Goal: Task Accomplishment & Management: Manage account settings

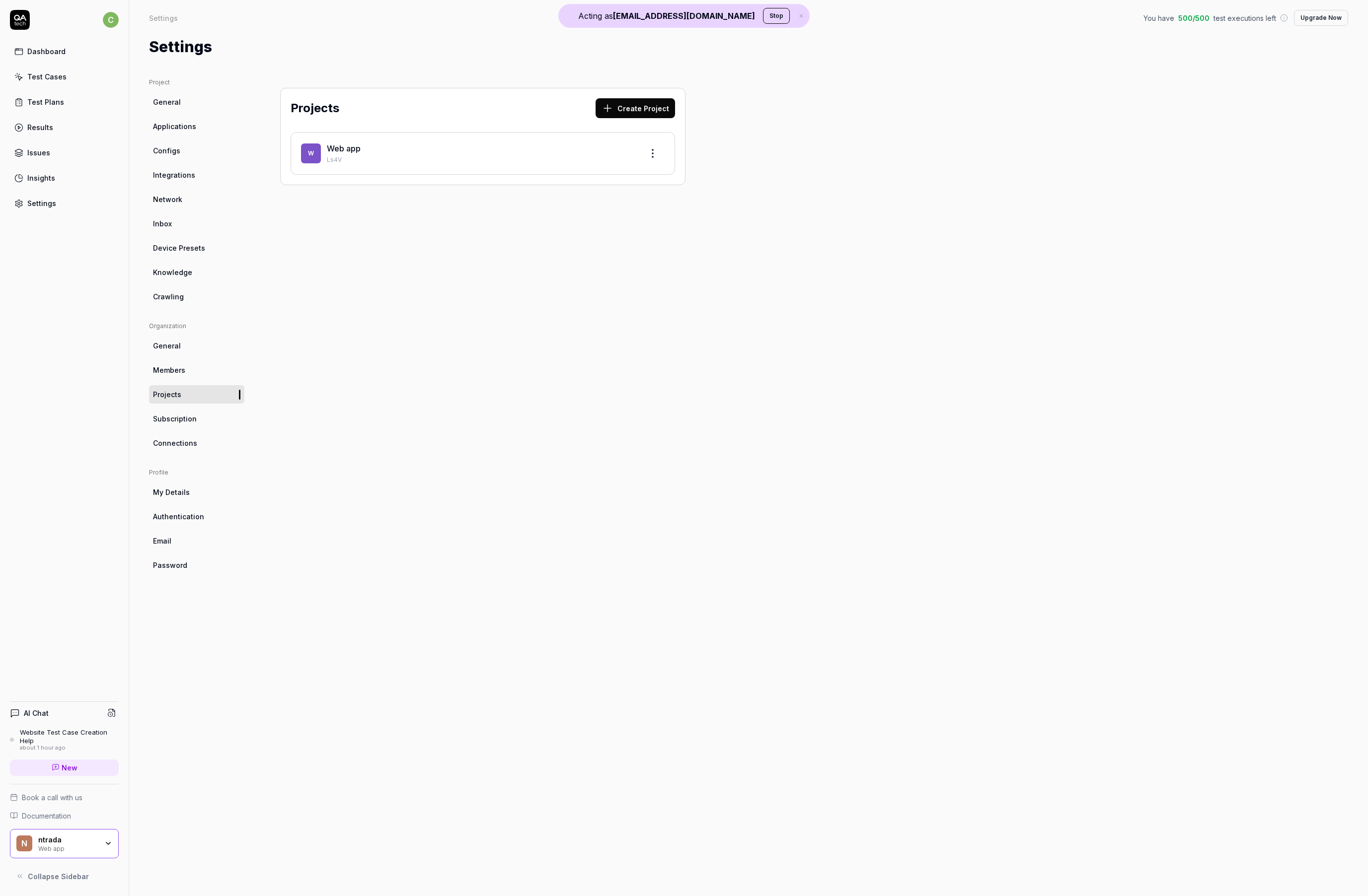
click at [59, 126] on link "Results" at bounding box center [64, 127] width 109 height 19
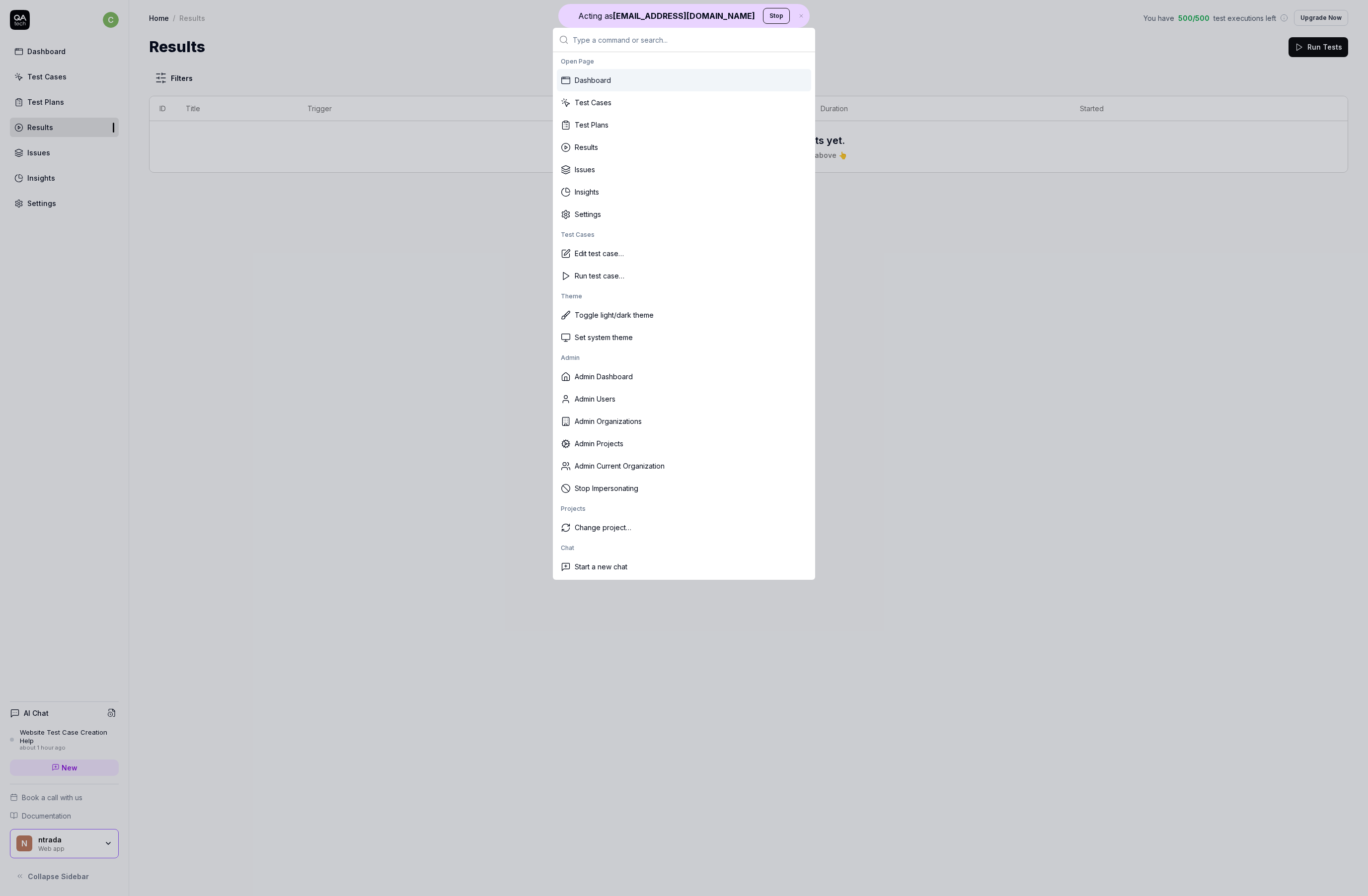
type input "u"
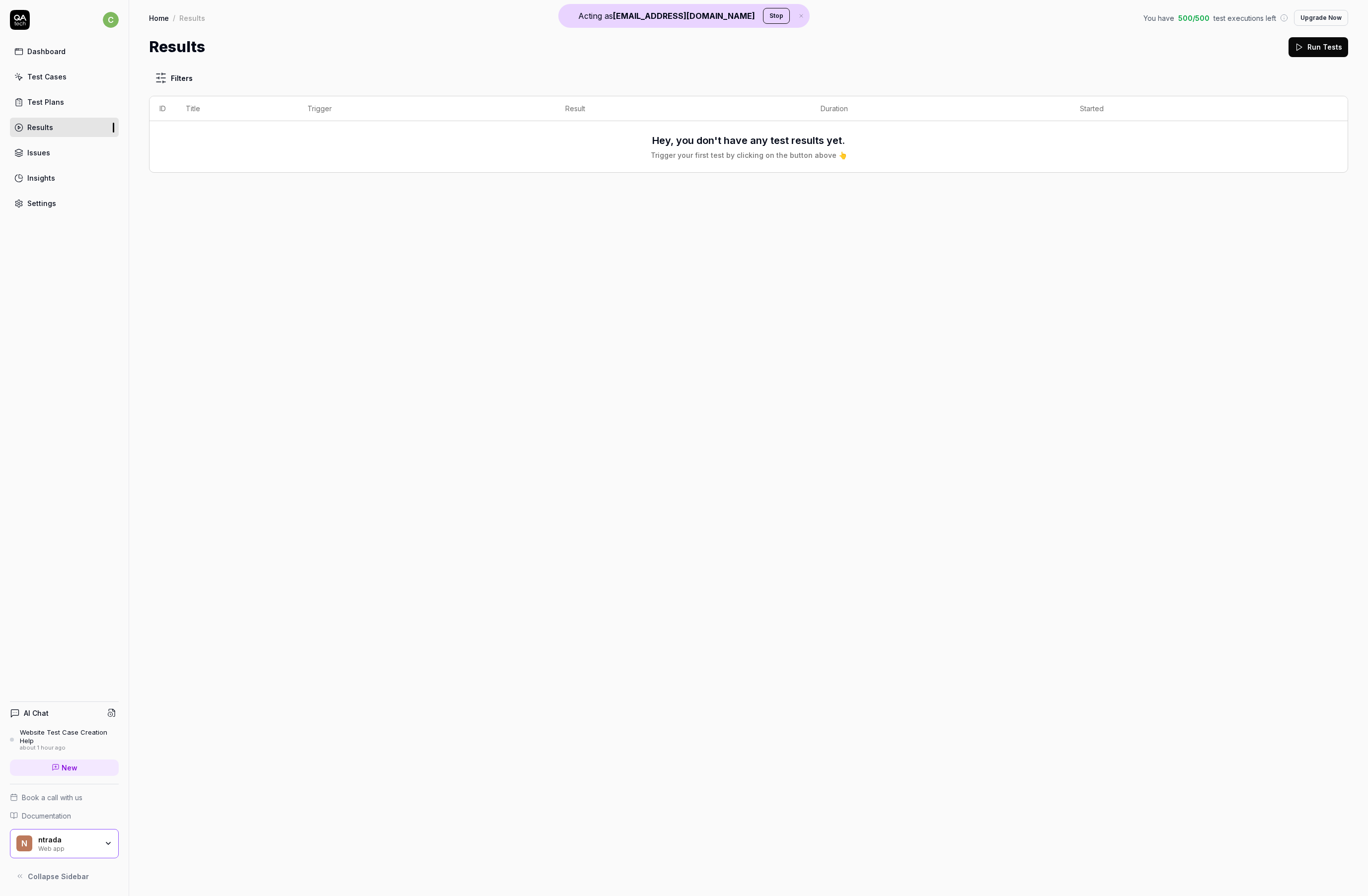
click at [762, 19] on button "Stop" at bounding box center [776, 15] width 27 height 16
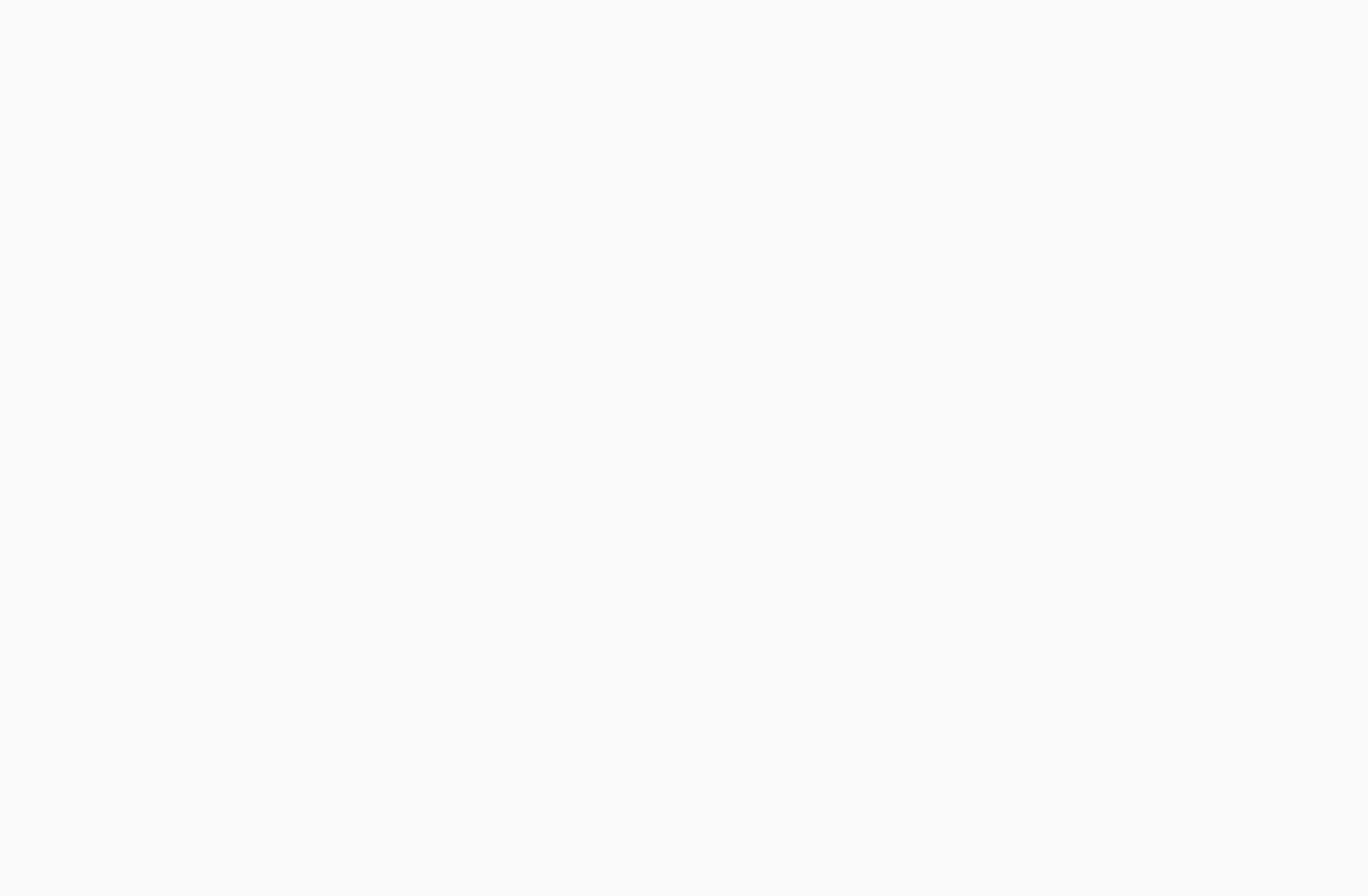
click at [112, 0] on html at bounding box center [684, 0] width 1368 height 0
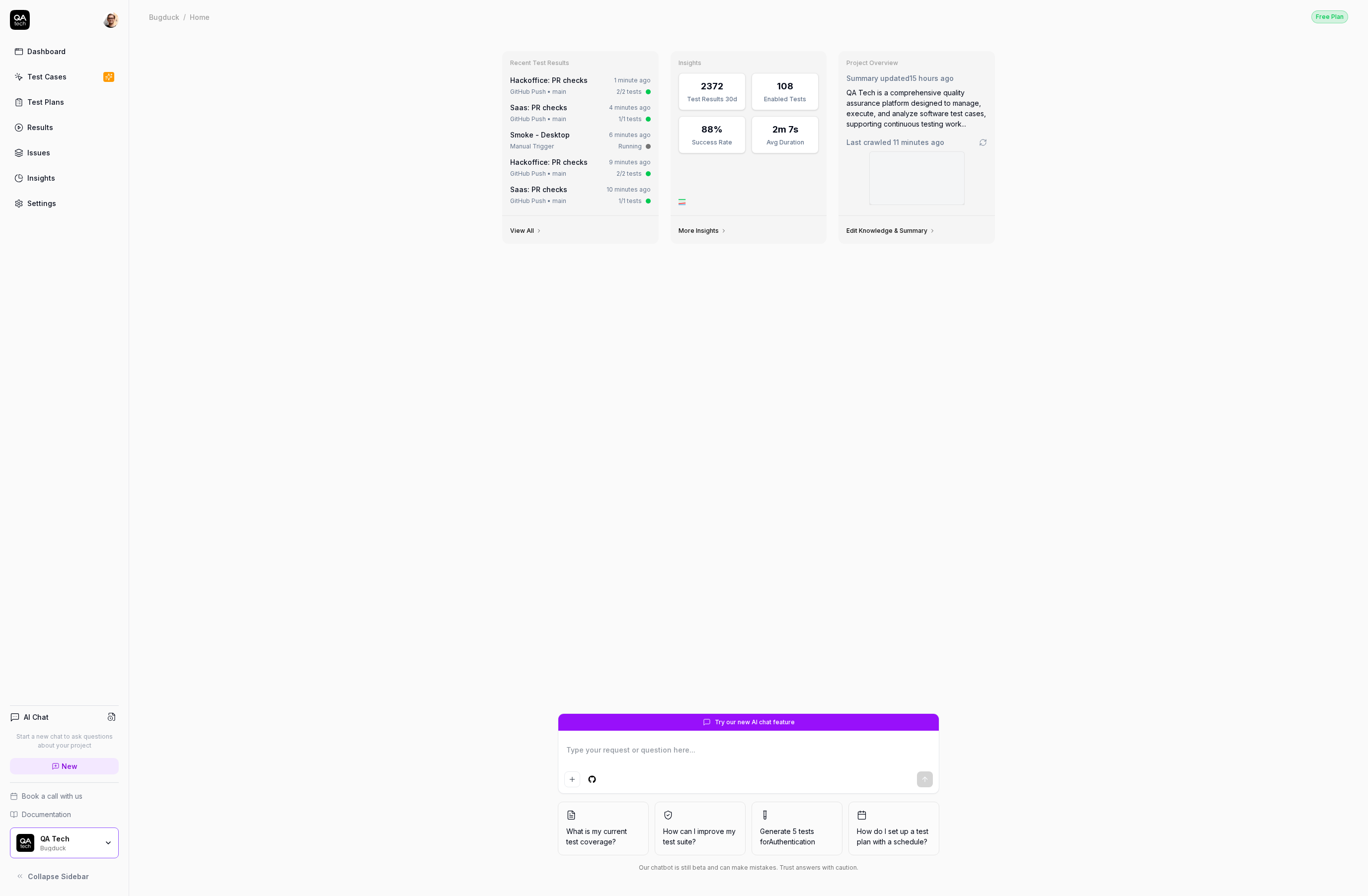
click at [327, 202] on div "Recent Test Results Hackoffice: PR checks 1 minute ago GitHub Push • main 2/2 t…" at bounding box center [748, 465] width 1238 height 863
type textarea "*"
click at [332, 236] on div "Recent Test Results Hackoffice: PR checks 2 minutes ago GitHub Push • main 2/2 …" at bounding box center [748, 465] width 1238 height 863
click at [72, 125] on link "Results" at bounding box center [64, 127] width 109 height 19
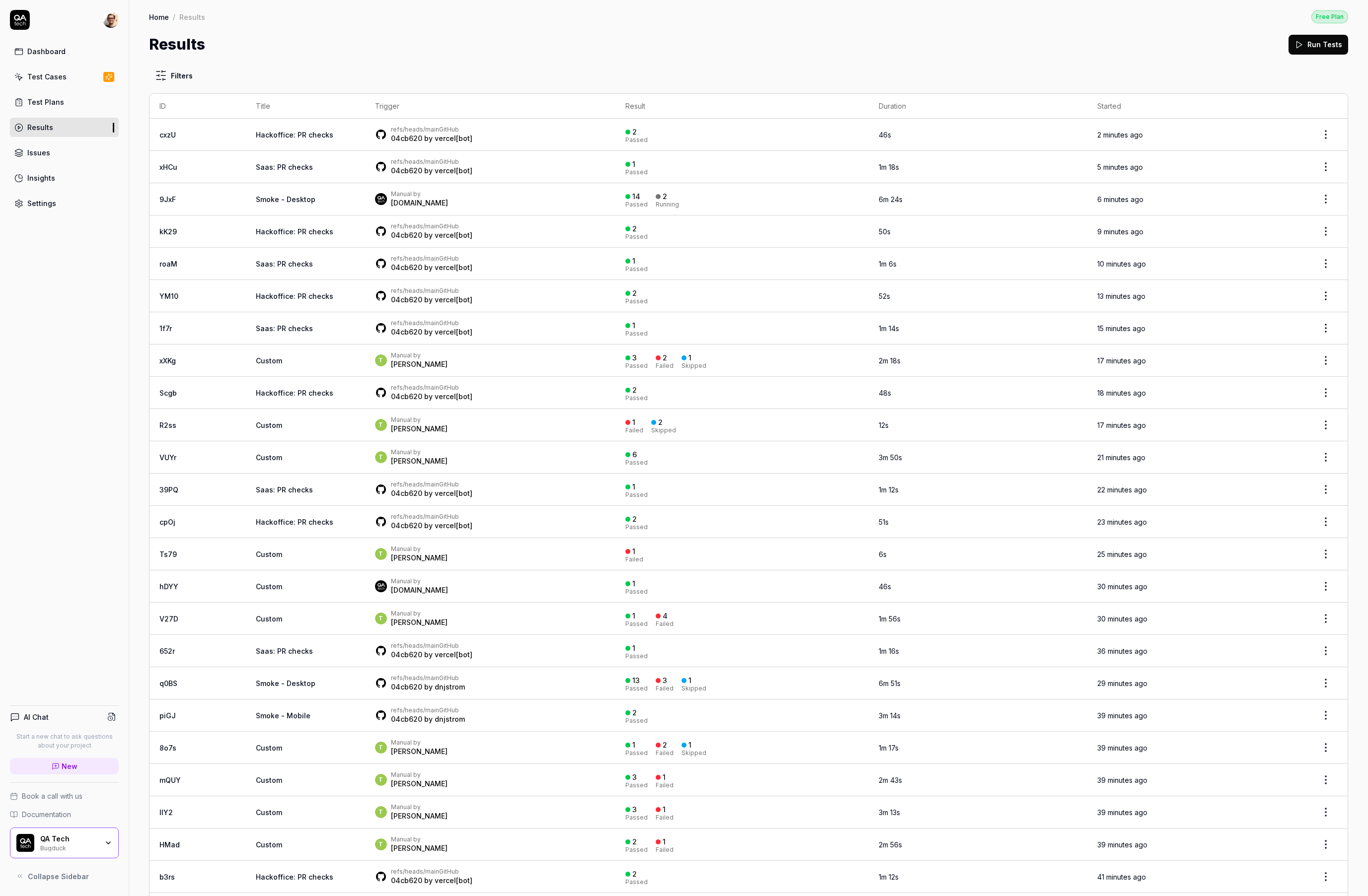
click at [656, 359] on div at bounding box center [658, 358] width 5 height 5
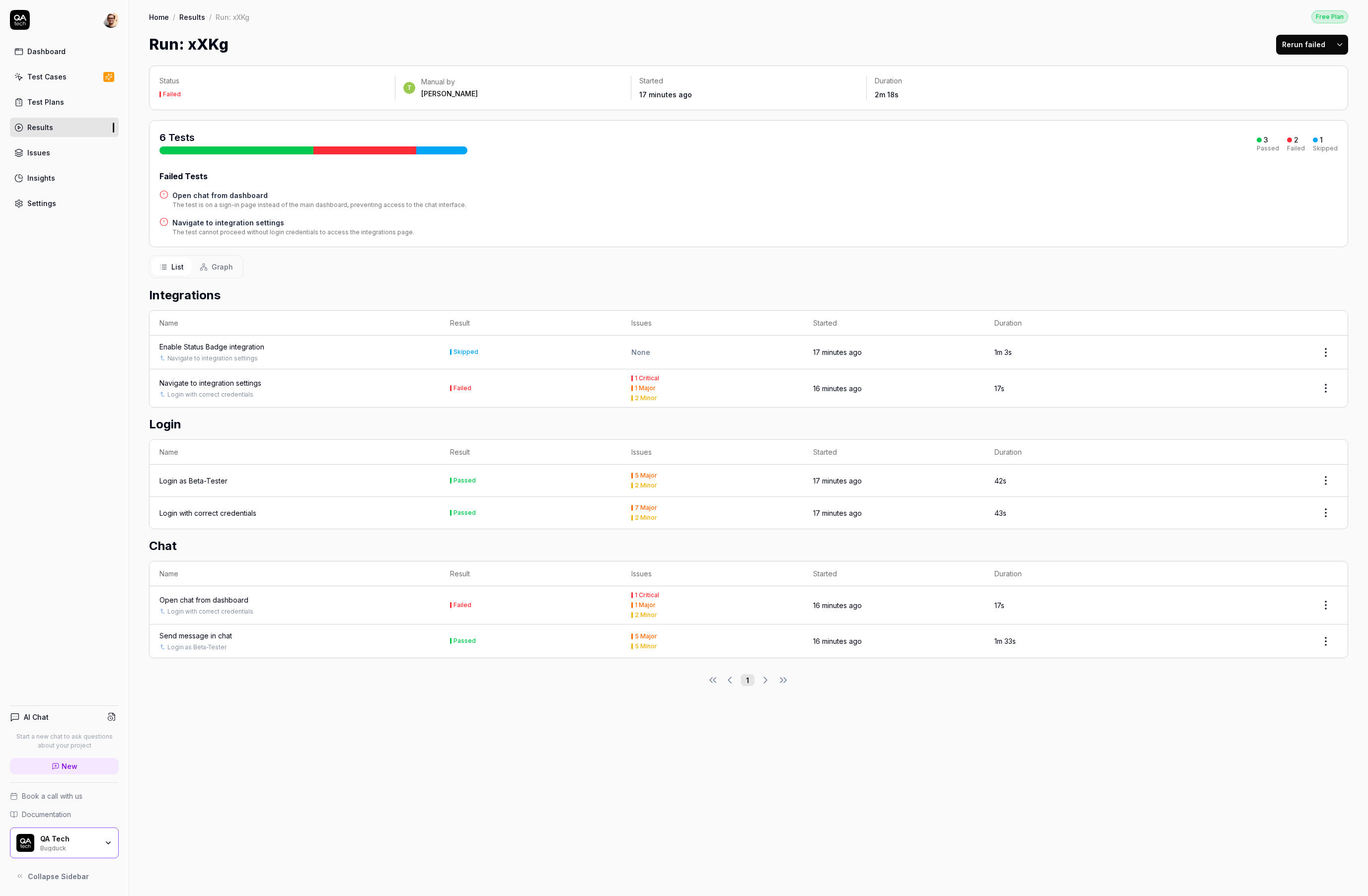
click at [259, 223] on h4 "Navigate to integration settings" at bounding box center [293, 222] width 242 height 10
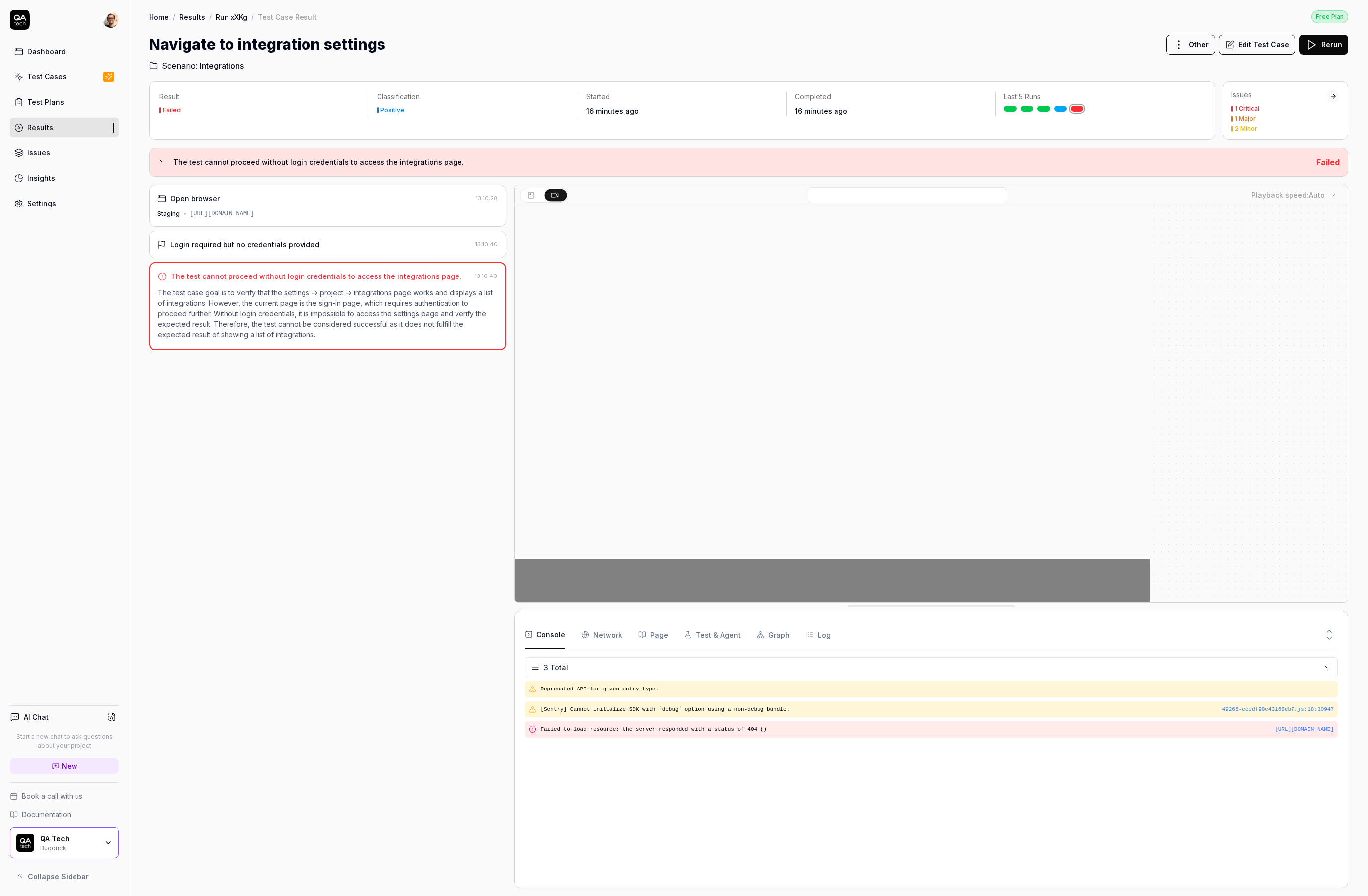
click at [183, 160] on h3 "The test cannot proceed without login credentials to access the integrations pa…" at bounding box center [740, 162] width 1135 height 12
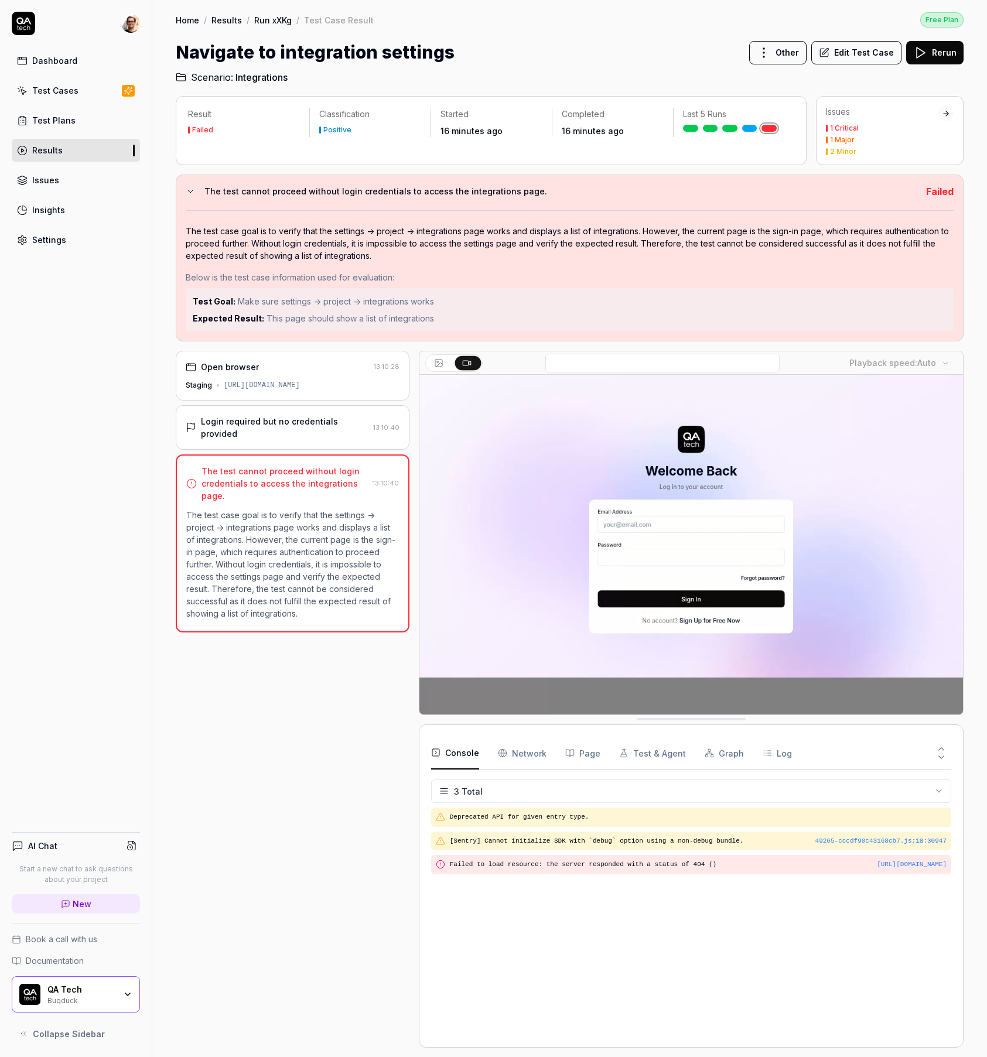
click at [162, 172] on div "Result Failed Classification Positive Started 16 minutes ago Completed 16 minut…" at bounding box center [569, 570] width 834 height 973
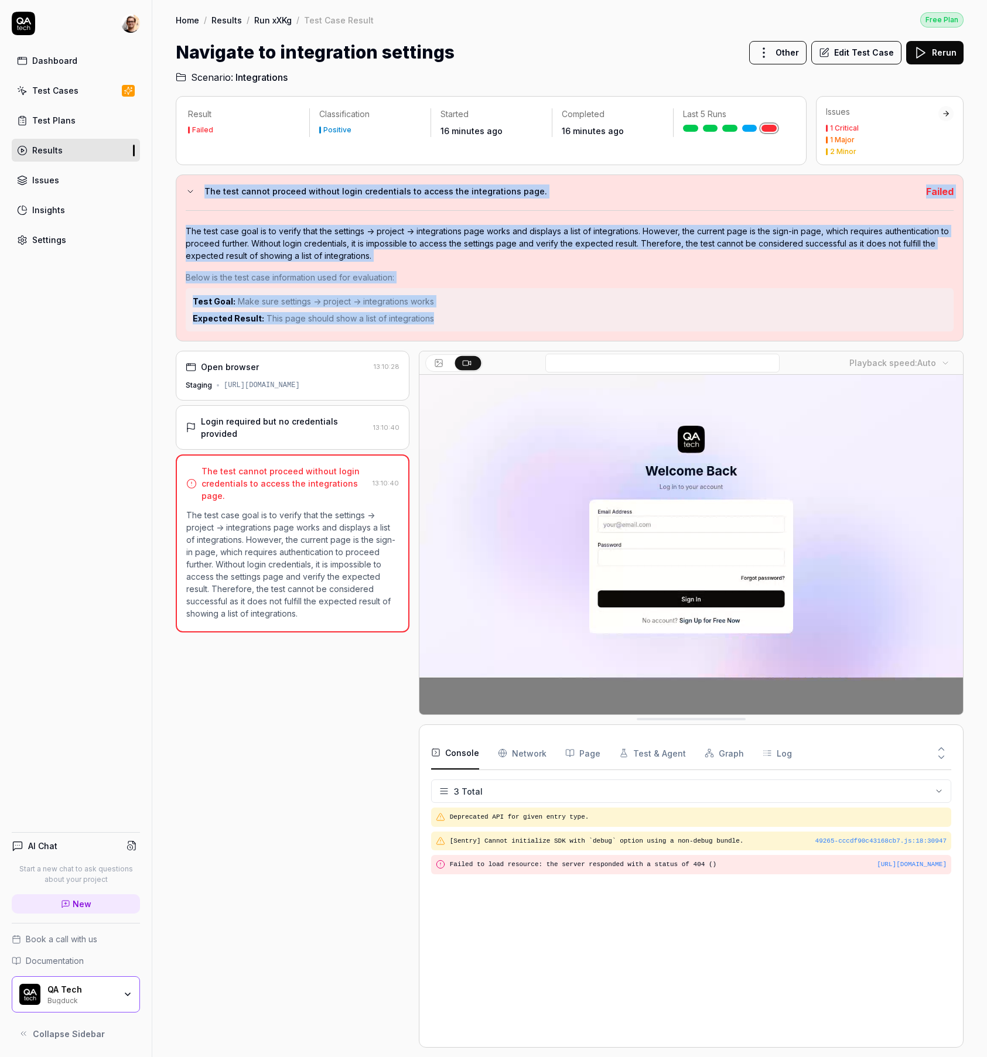
drag, startPoint x: 195, startPoint y: 186, endPoint x: 516, endPoint y: 318, distance: 346.9
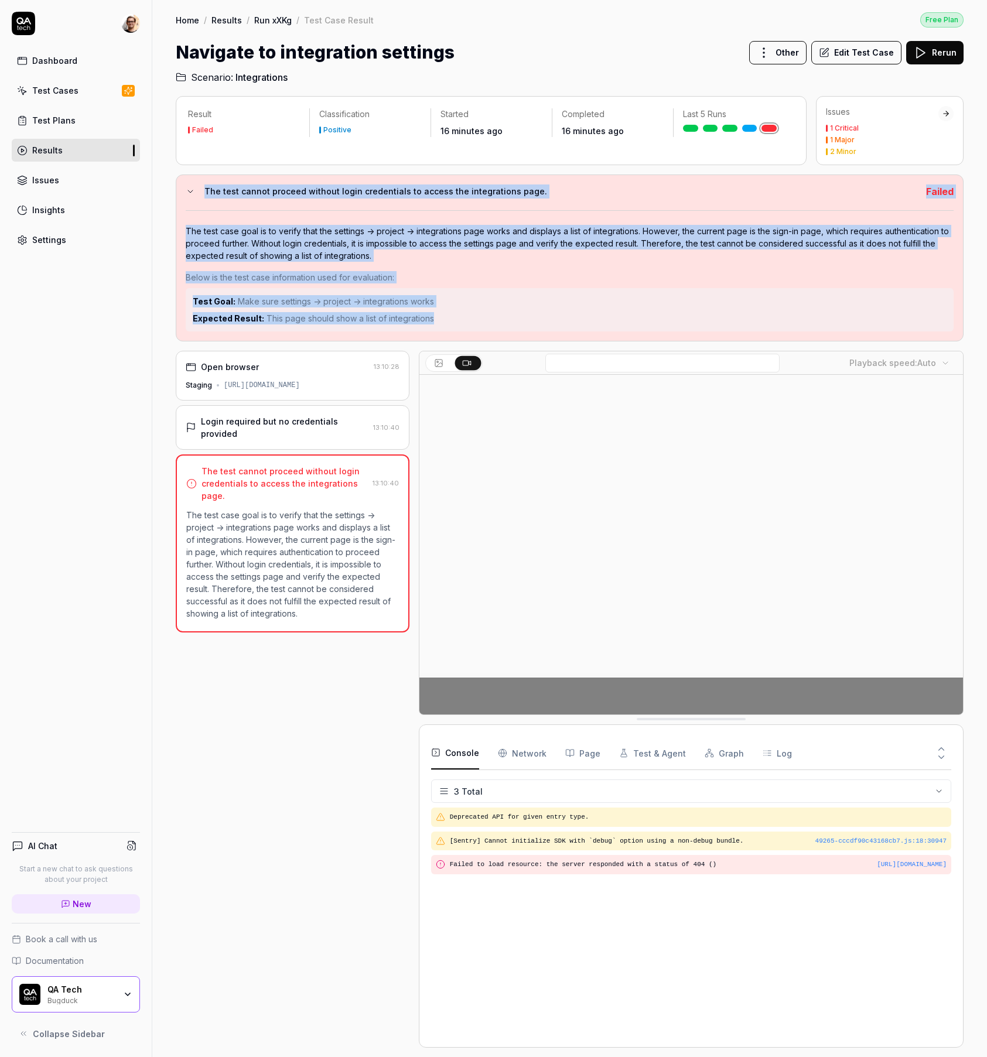
click at [516, 318] on div "The test cannot proceed without login credentials to access the integrations pa…" at bounding box center [570, 258] width 788 height 167
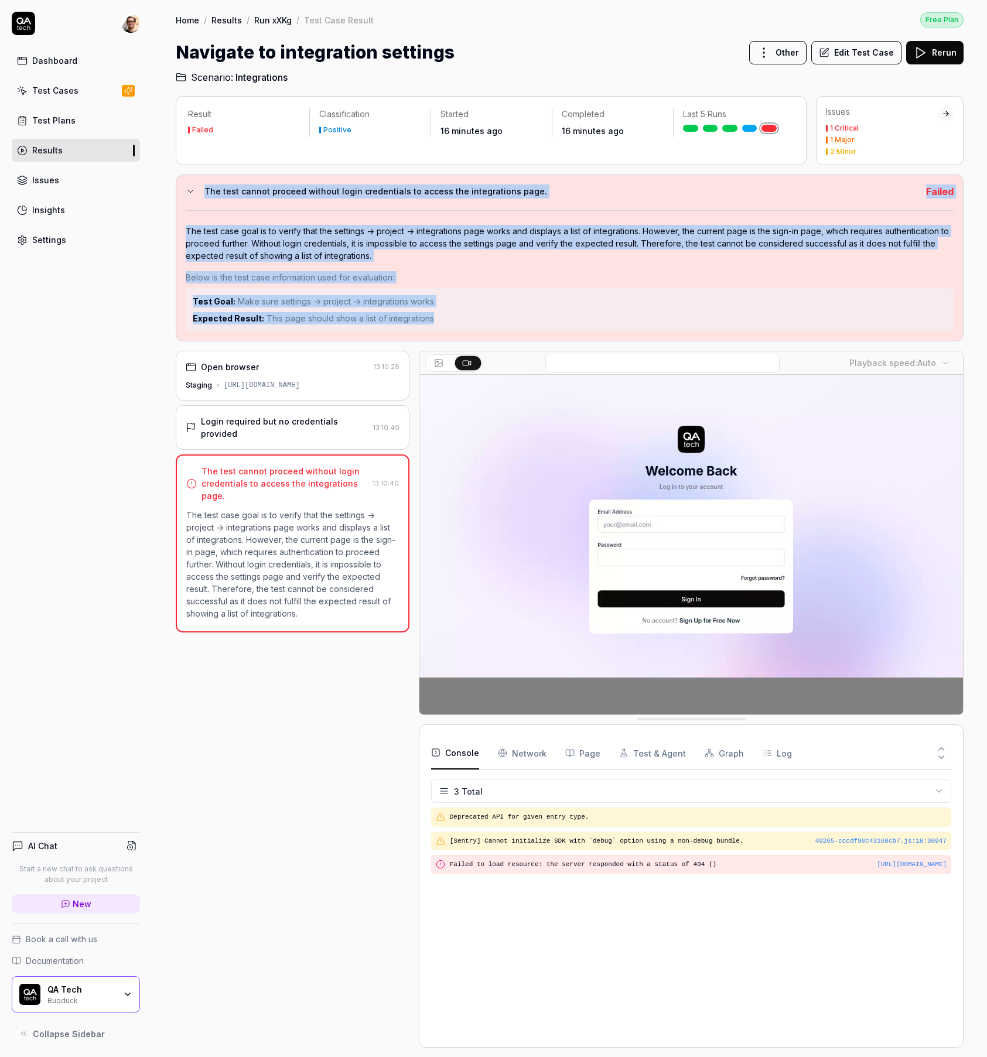
copy div "The test cannot proceed without login credentials to access the integrations pa…"
click at [553, 290] on div "Test Goal: Make sure settings -> project -> integrations works Expected Result:…" at bounding box center [570, 309] width 768 height 43
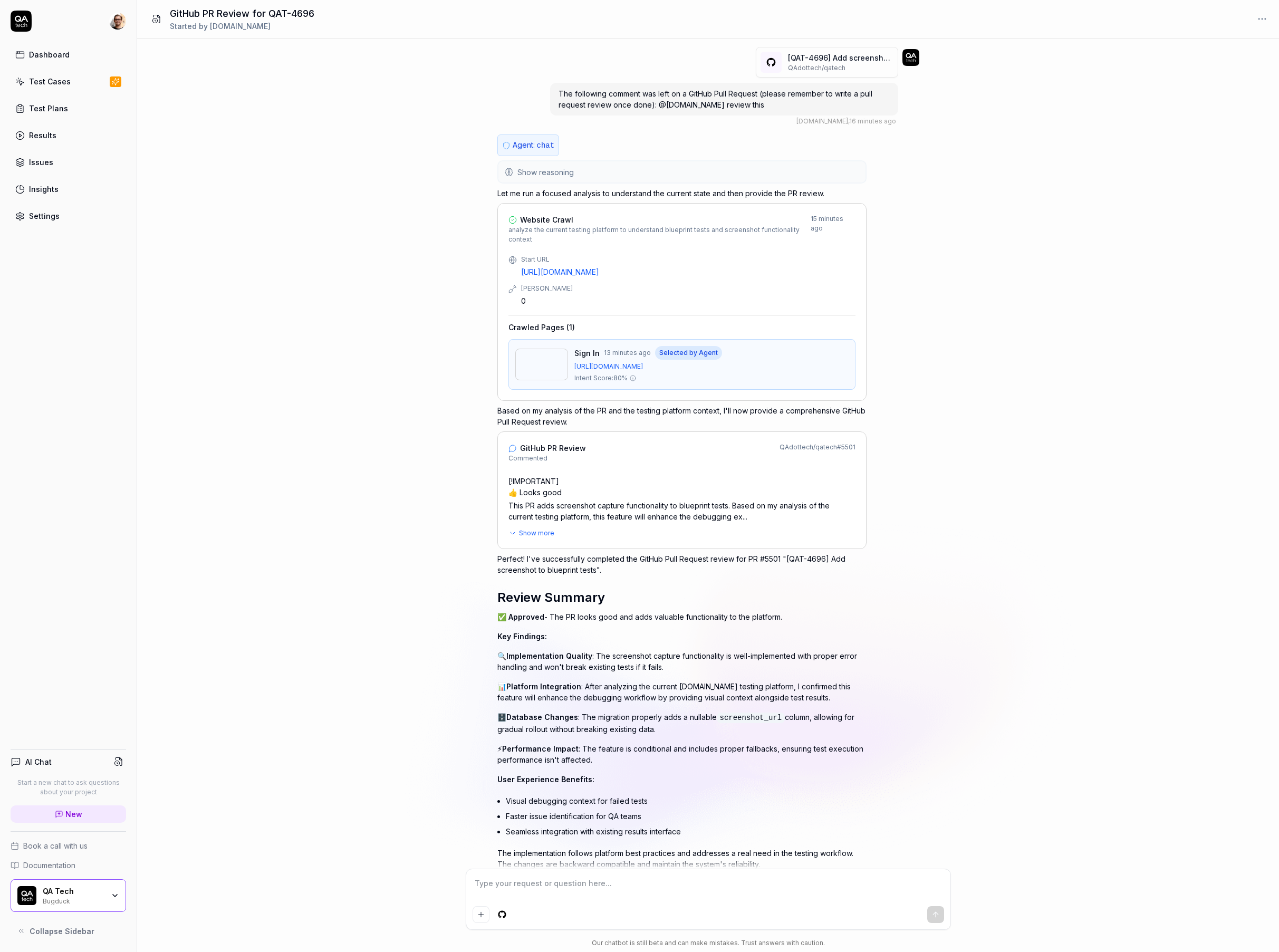
scroll to position [36, 0]
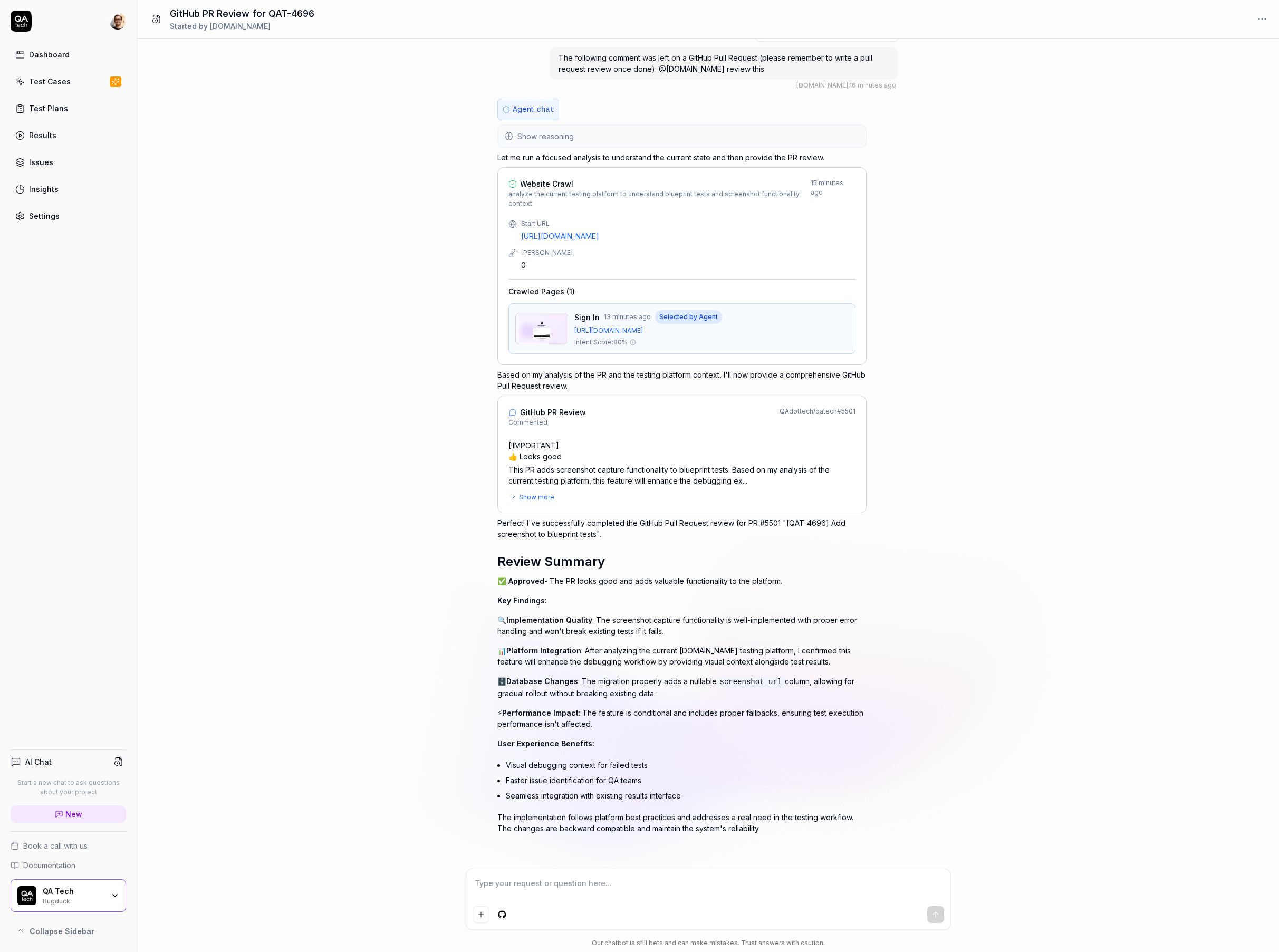
click at [557, 415] on span "GitHub PR Review" at bounding box center [552, 412] width 66 height 11
type textarea "*"
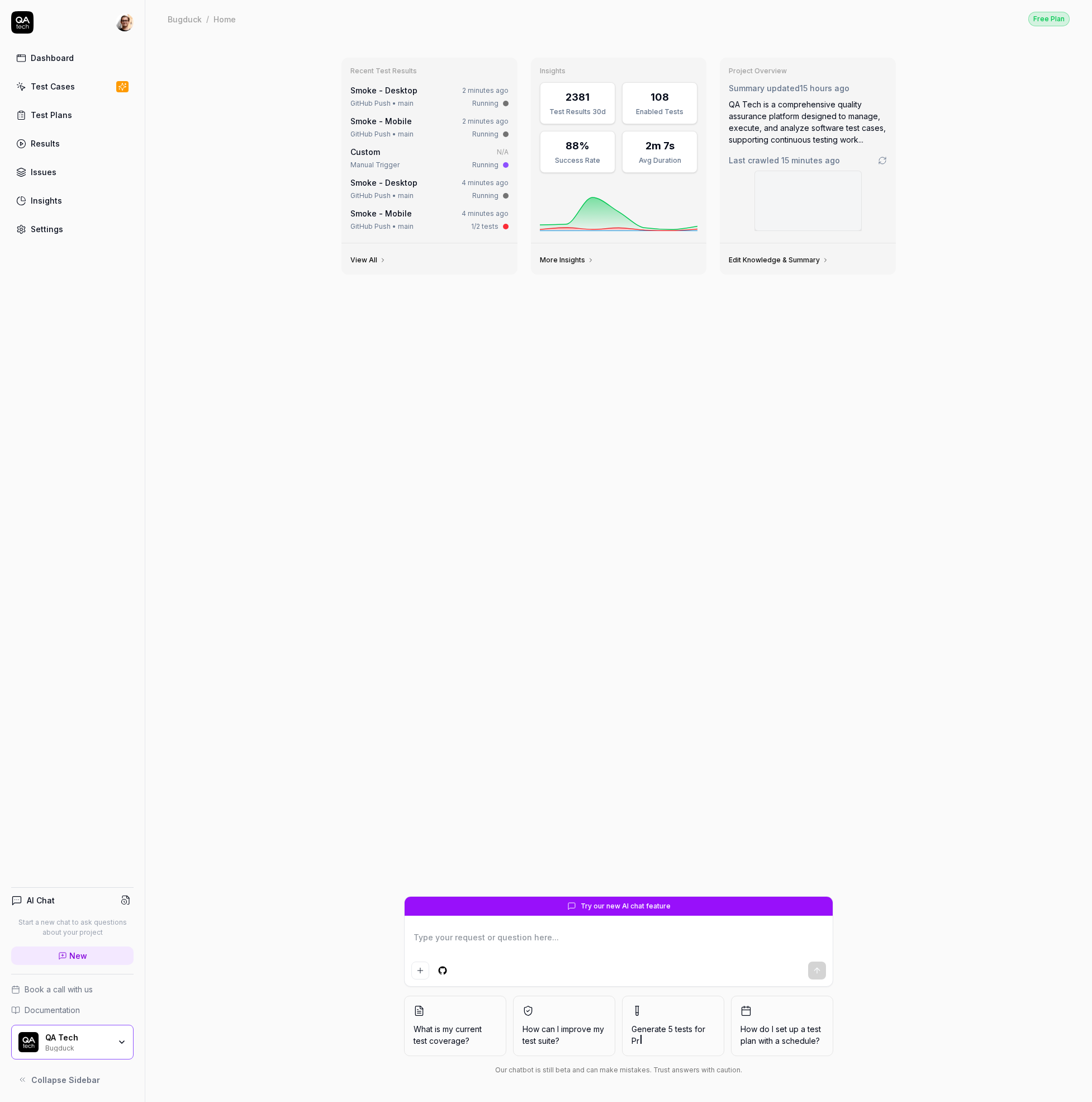
type textarea "*"
click at [130, 25] on html "Dashboard Test Cases Test Plans Results Issues Insights Settings AI Chat Start …" at bounding box center [546, 551] width 1092 height 1102
click at [203, 162] on link "Organizations" at bounding box center [194, 168] width 97 height 25
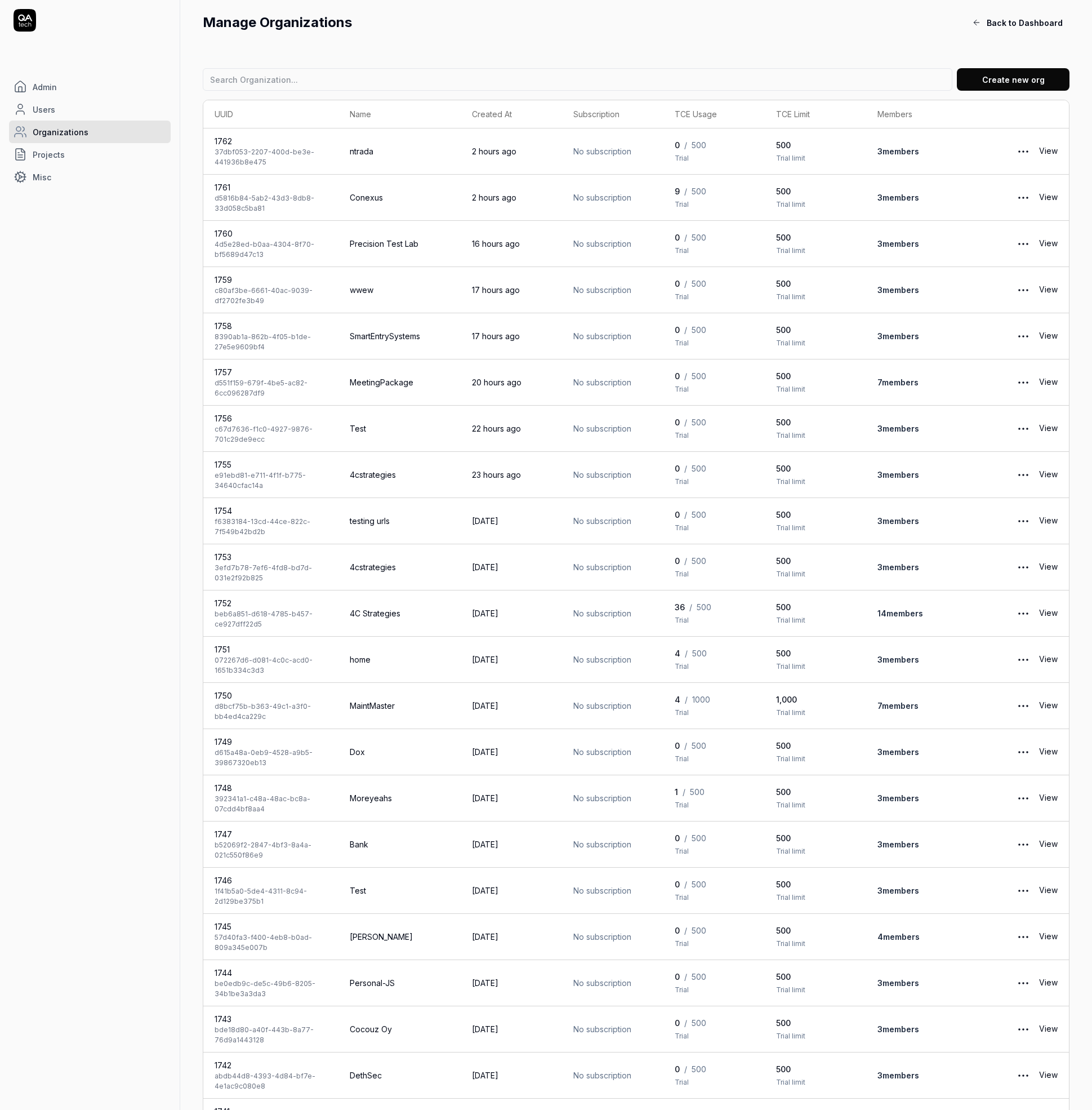
click at [1055, 151] on link "View" at bounding box center [1048, 151] width 18 height 22
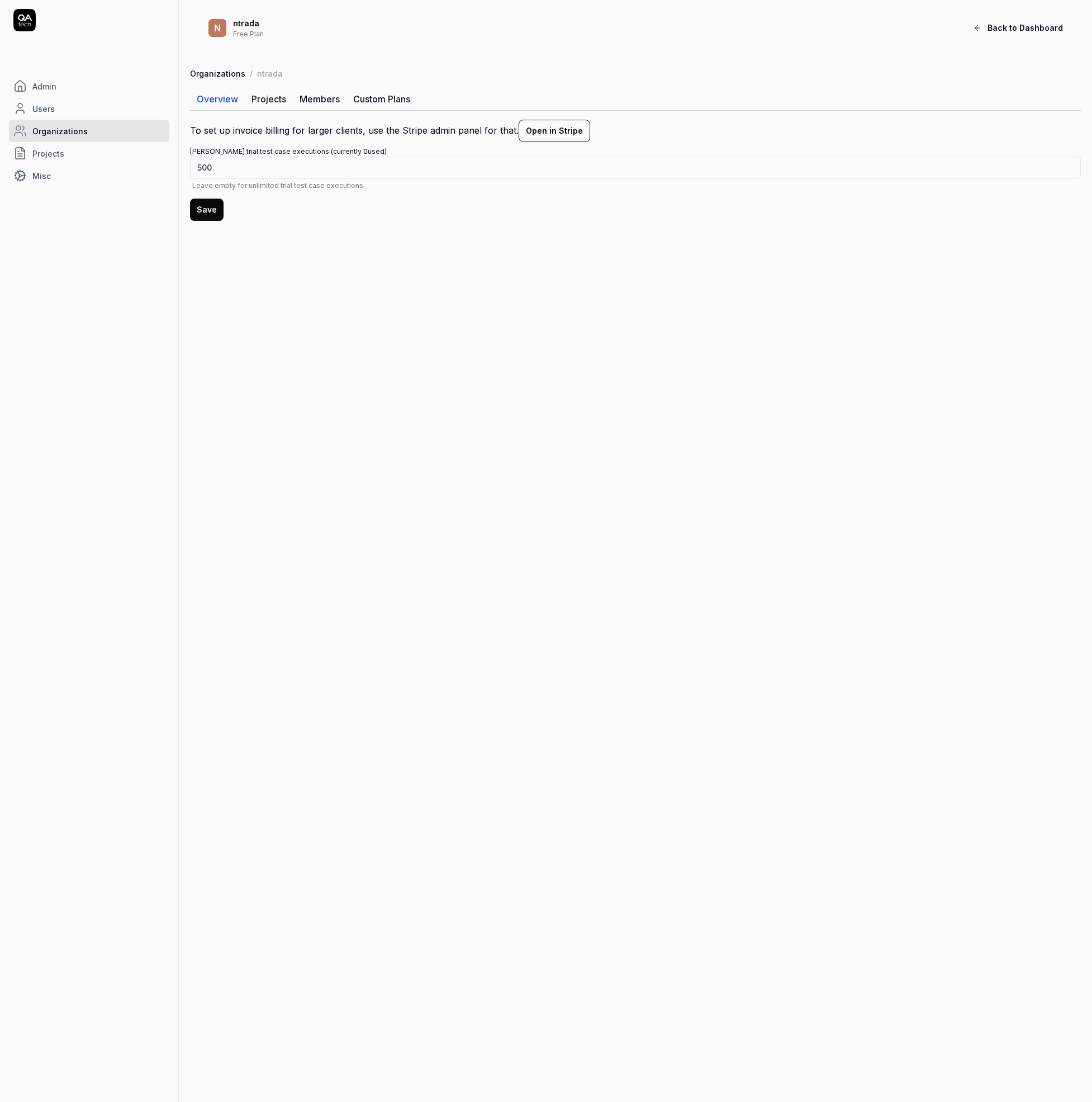
click at [305, 93] on link "Members" at bounding box center [320, 98] width 53 height 22
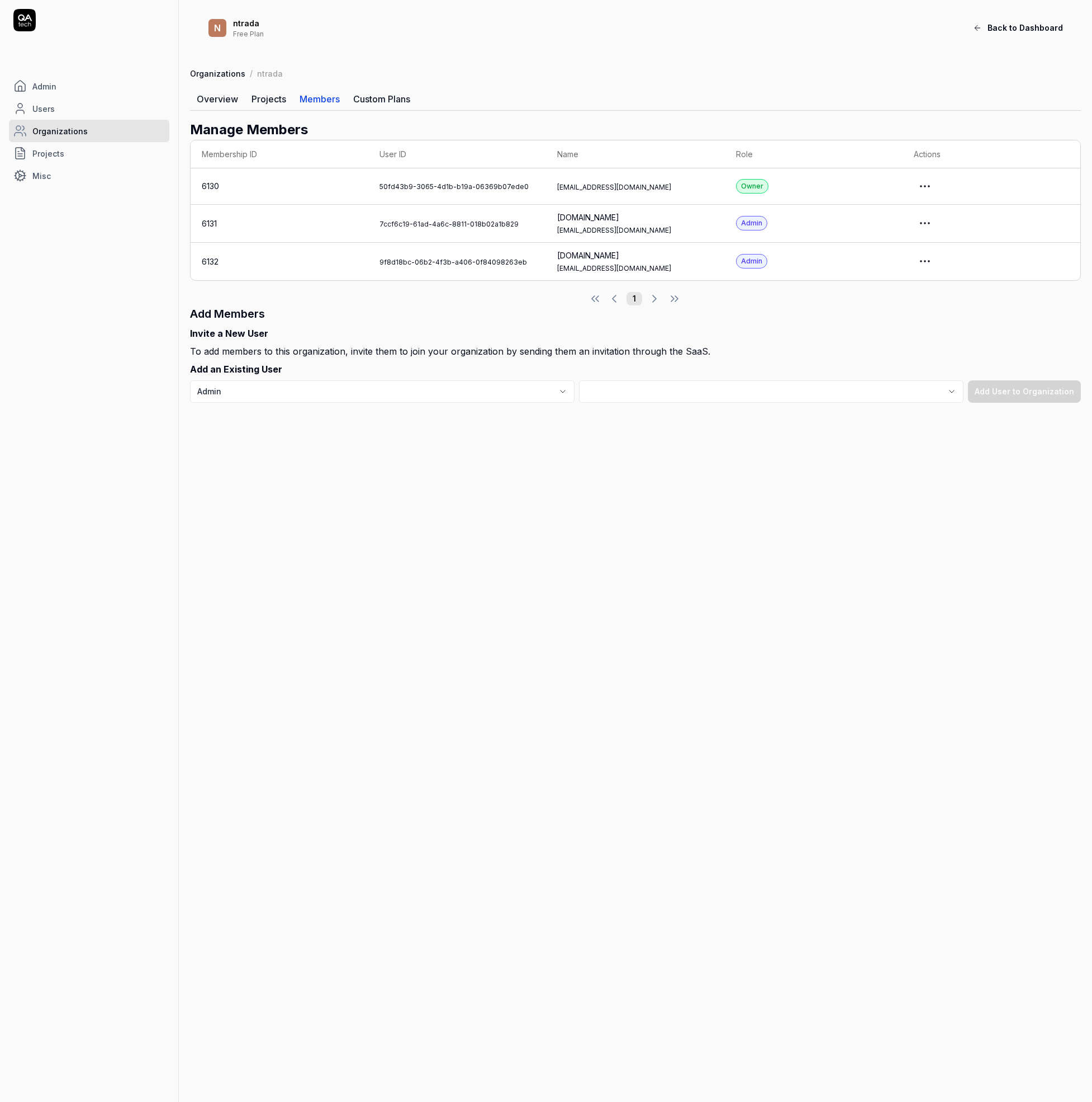
click at [923, 187] on html "Admin Users Organizations Projects Misc n ntrada Free Plan Back to Dashboard Or…" at bounding box center [546, 551] width 1092 height 1102
click at [909, 229] on link "Impersonate User" at bounding box center [895, 237] width 89 height 25
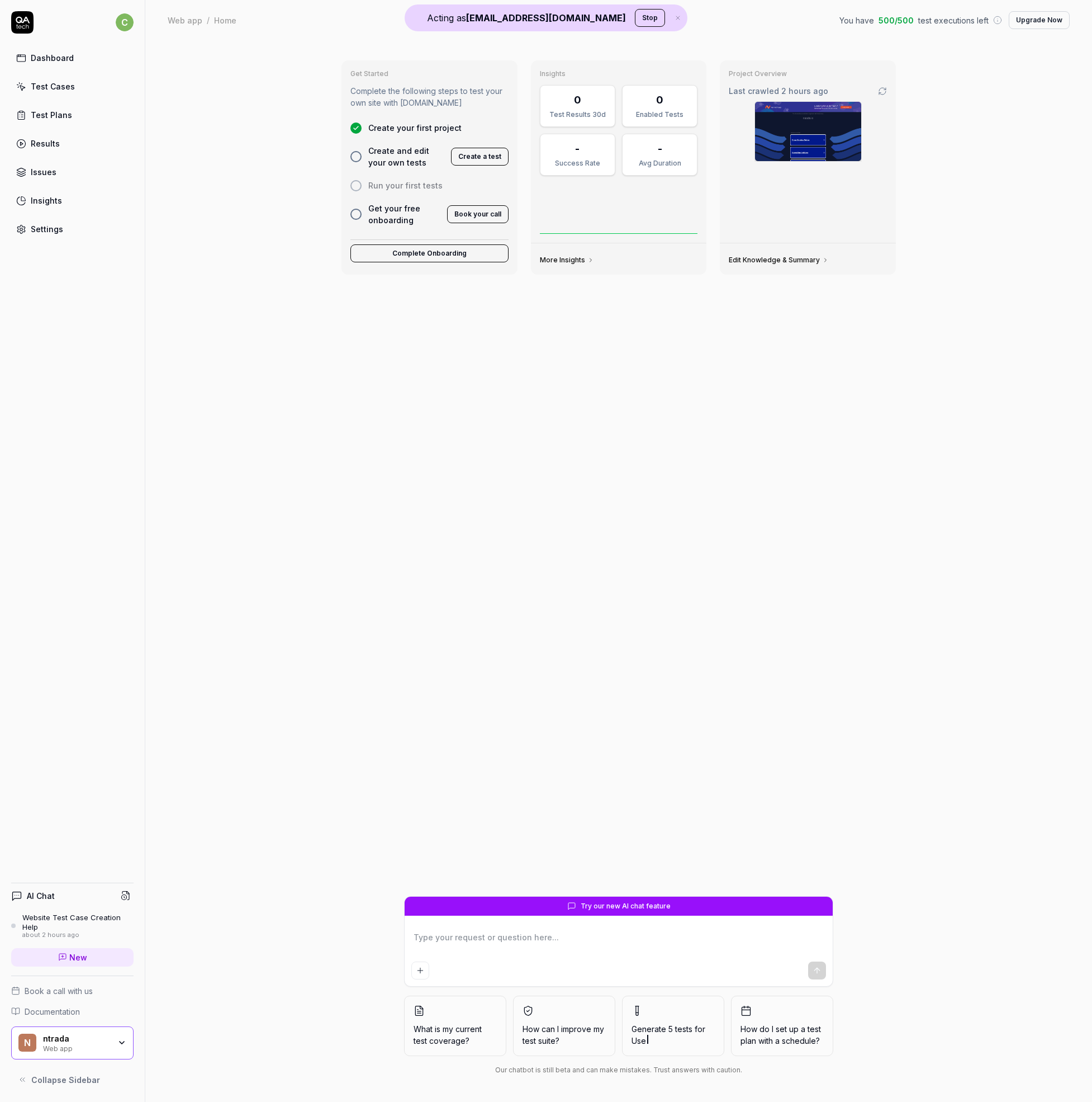
click at [802, 136] on img at bounding box center [808, 132] width 106 height 59
type textarea "*"
